Goal: Task Accomplishment & Management: Complete application form

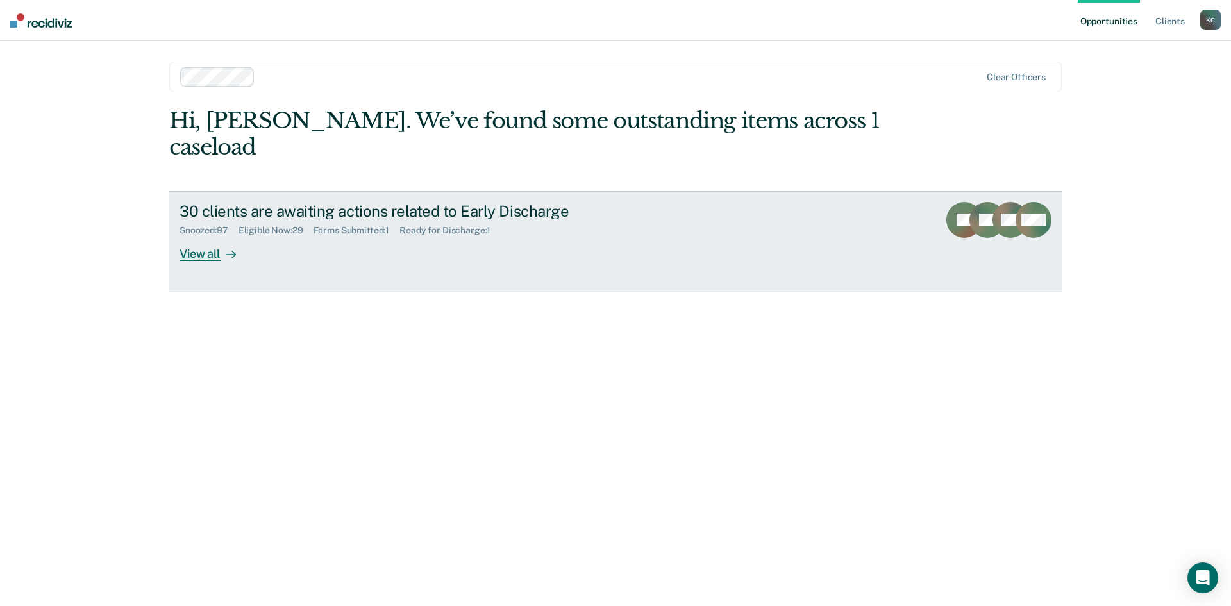
click at [251, 225] on div "Eligible Now : 29" at bounding box center [276, 230] width 75 height 11
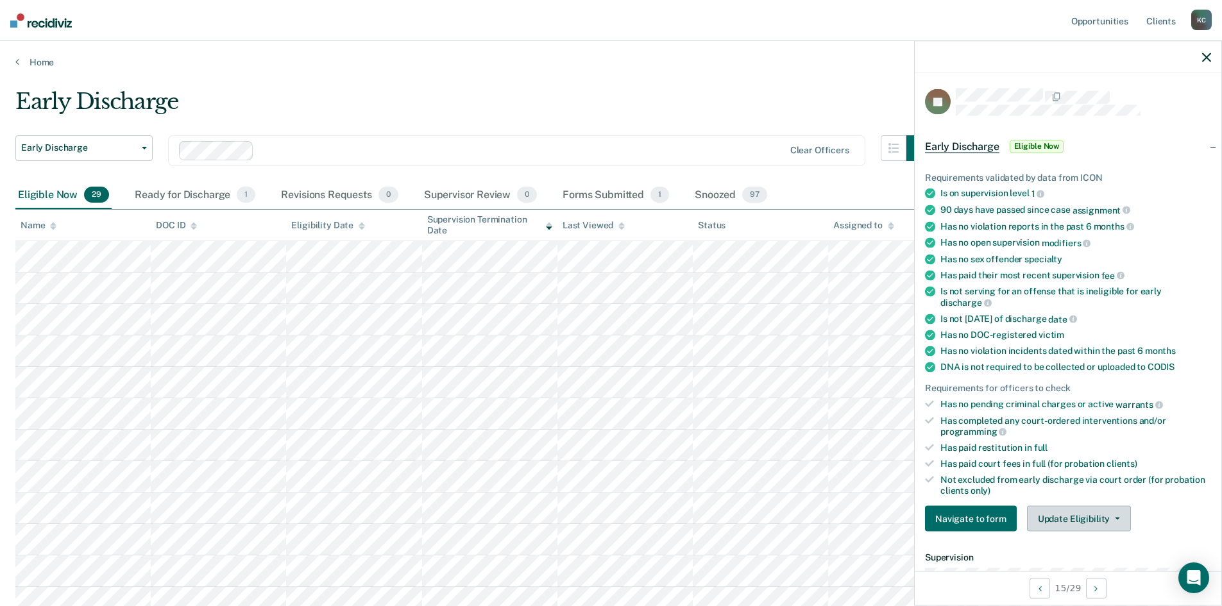
click at [1097, 518] on button "Update Eligibility" at bounding box center [1079, 519] width 104 height 26
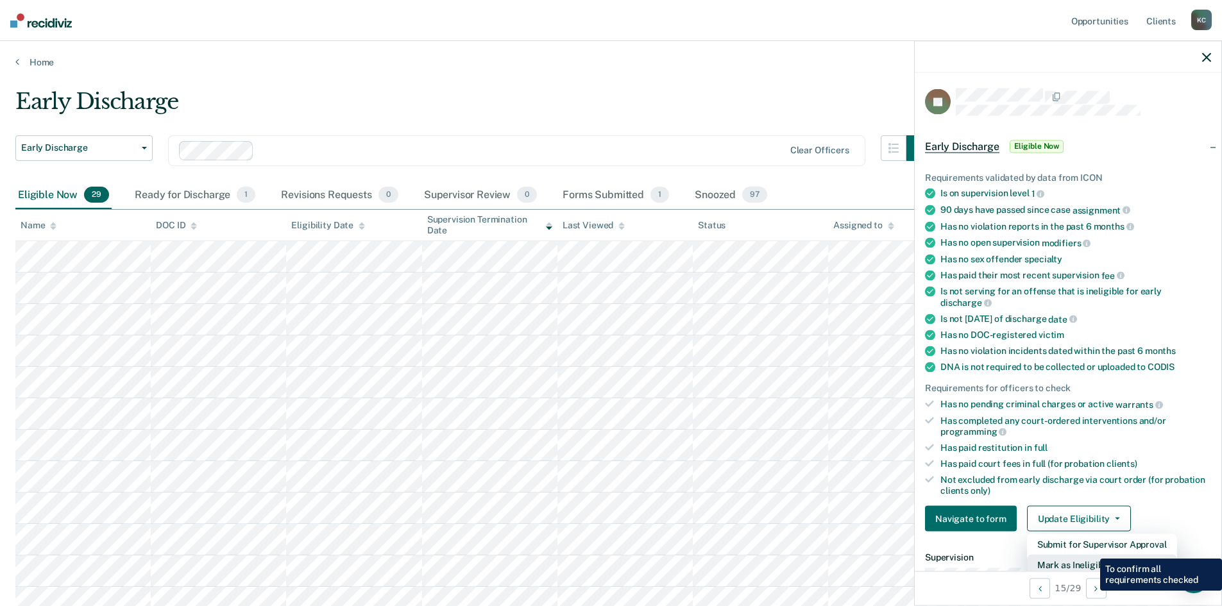
scroll to position [3, 0]
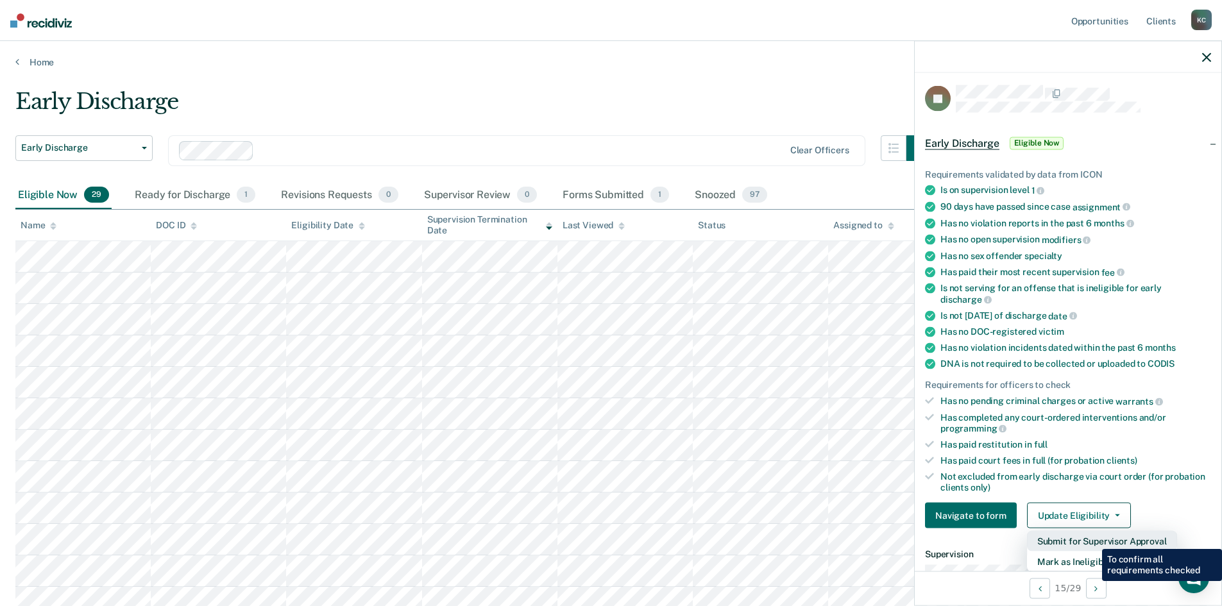
click at [1092, 539] on button "Submit for Supervisor Approval" at bounding box center [1102, 541] width 150 height 21
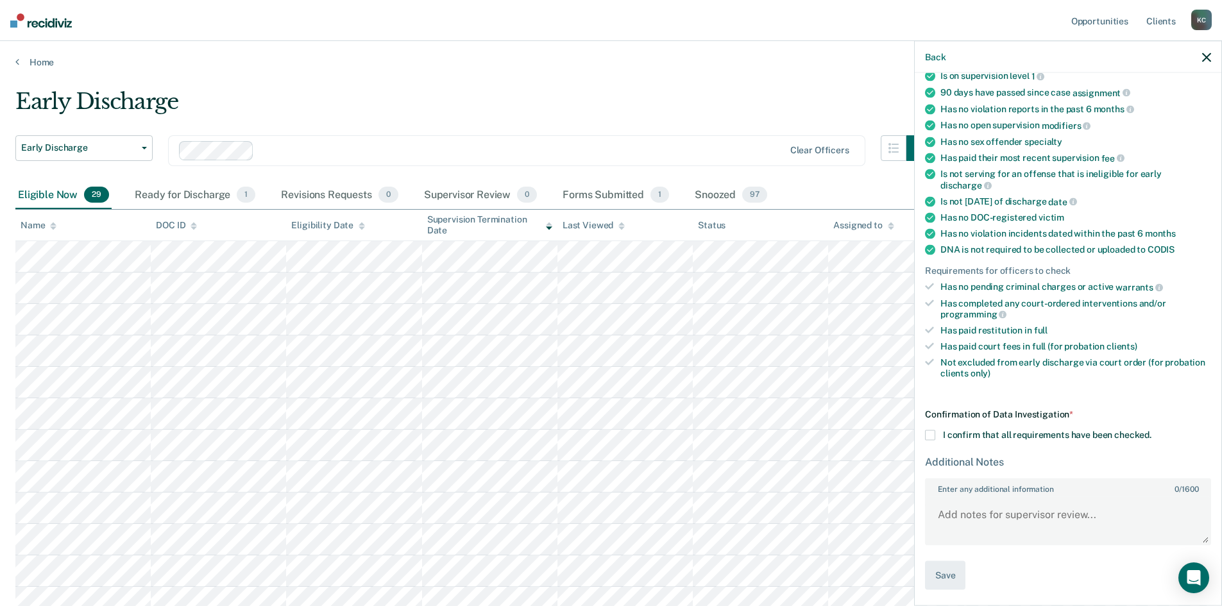
scroll to position [118, 0]
click at [931, 437] on span at bounding box center [930, 435] width 10 height 10
click at [1151, 430] on input "I confirm that all requirements have been checked." at bounding box center [1151, 430] width 0 height 0
click at [948, 567] on button "Save" at bounding box center [945, 574] width 40 height 29
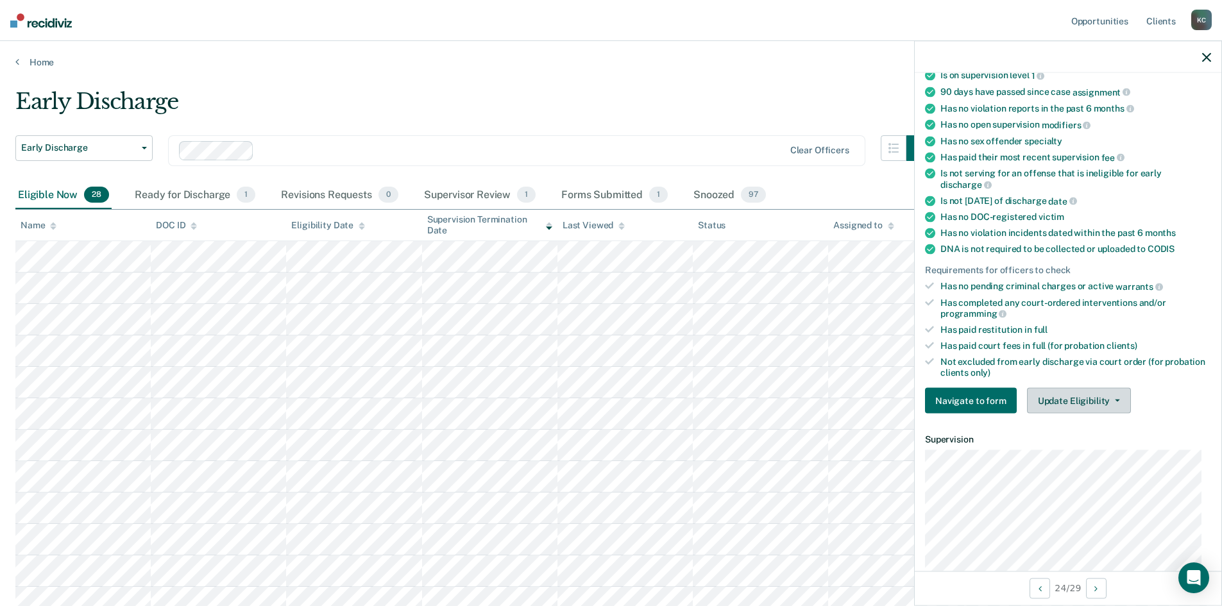
click at [1042, 397] on button "Update Eligibility" at bounding box center [1079, 401] width 104 height 26
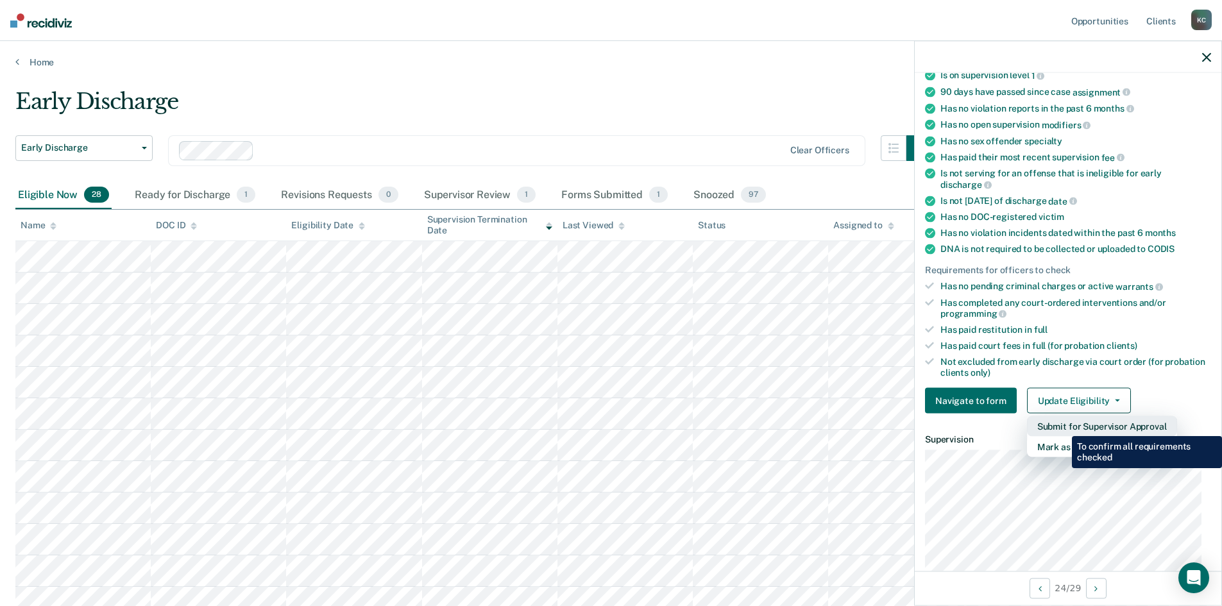
click at [1062, 426] on button "Submit for Supervisor Approval" at bounding box center [1102, 426] width 150 height 21
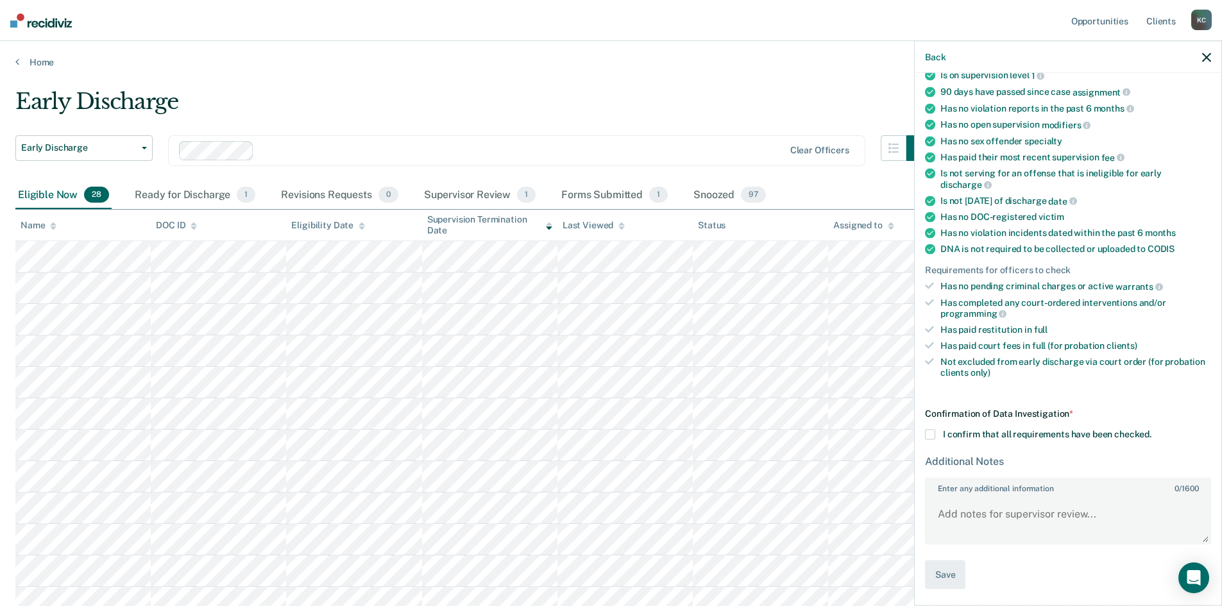
click at [932, 437] on span at bounding box center [930, 435] width 10 height 10
click at [1151, 430] on input "I confirm that all requirements have been checked." at bounding box center [1151, 430] width 0 height 0
click at [940, 577] on button "Save" at bounding box center [945, 574] width 40 height 29
